Goal: Go to known website: Access a specific website the user already knows

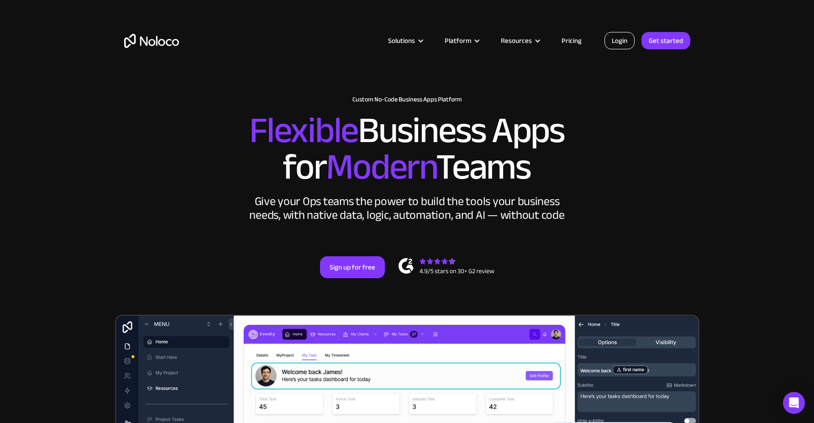
click at [623, 38] on link "Login" at bounding box center [619, 40] width 30 height 17
click at [621, 43] on link "Login" at bounding box center [619, 40] width 30 height 17
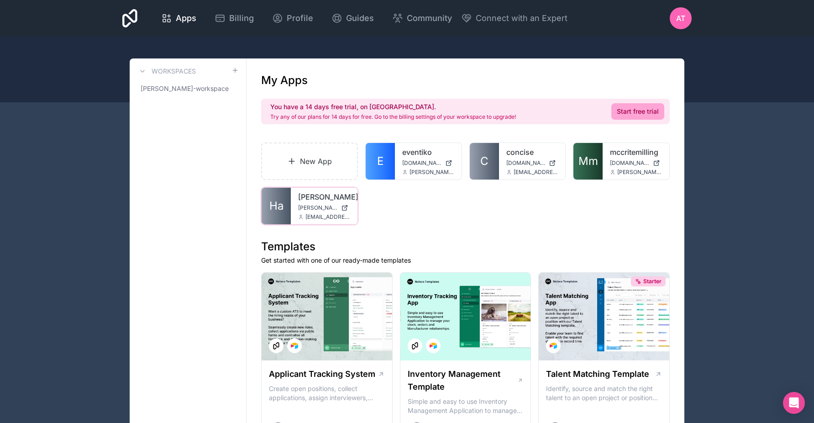
click at [289, 197] on link "Ha" at bounding box center [275, 206] width 29 height 37
